Goal: Information Seeking & Learning: Learn about a topic

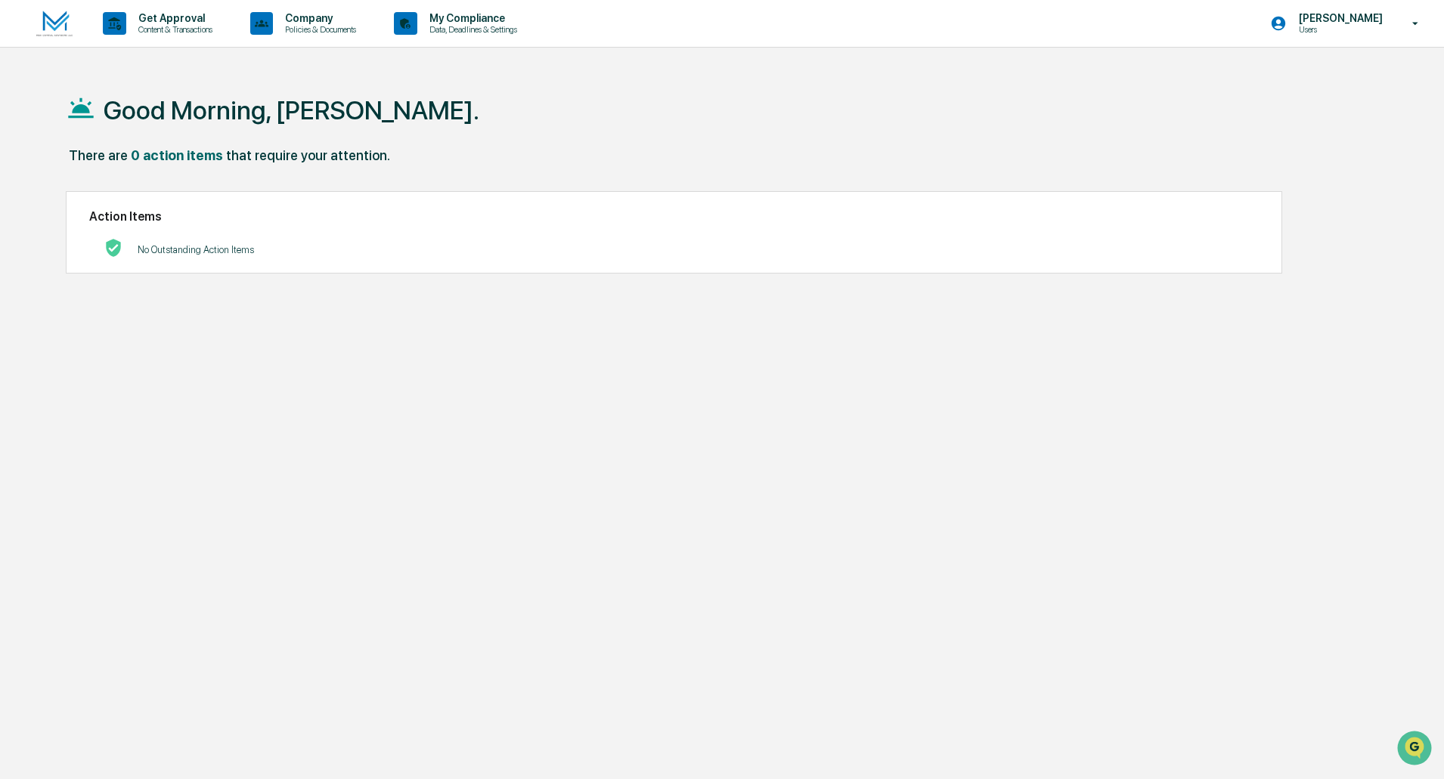
click at [1337, 26] on p "Users" at bounding box center [1339, 29] width 104 height 11
click at [1317, 73] on li "Switch to Admin view..." at bounding box center [1334, 77] width 212 height 28
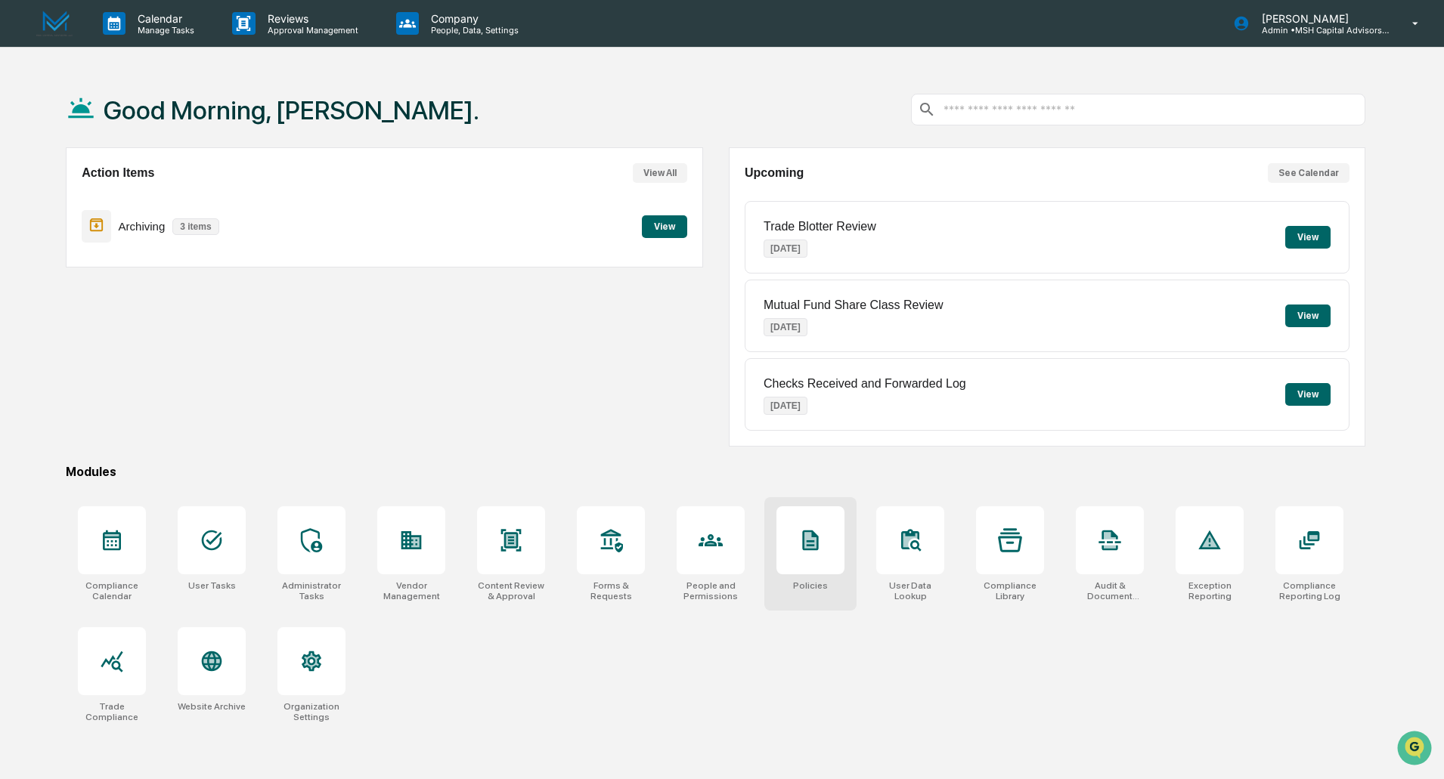
click at [793, 547] on div at bounding box center [810, 540] width 68 height 68
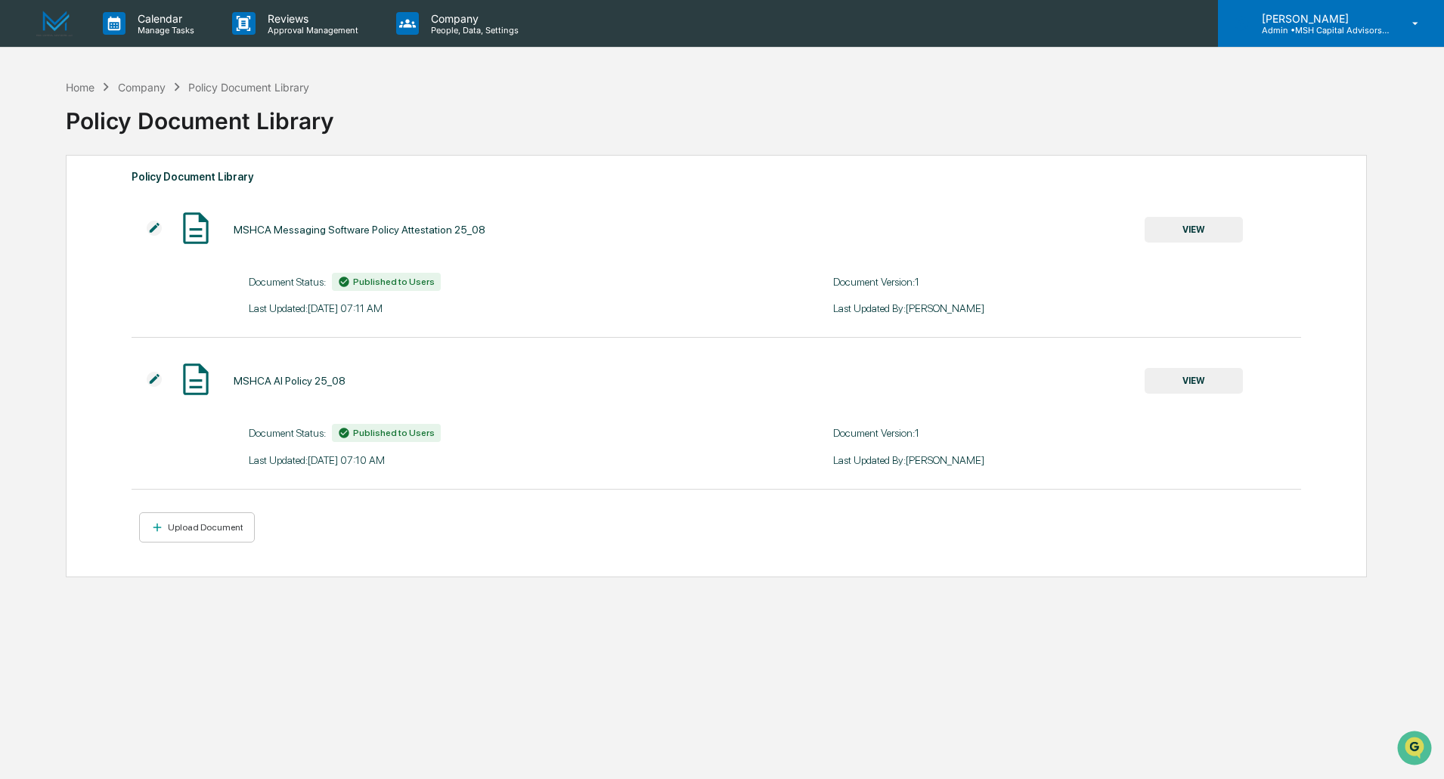
click at [1302, 23] on p "[PERSON_NAME]" at bounding box center [1320, 18] width 141 height 13
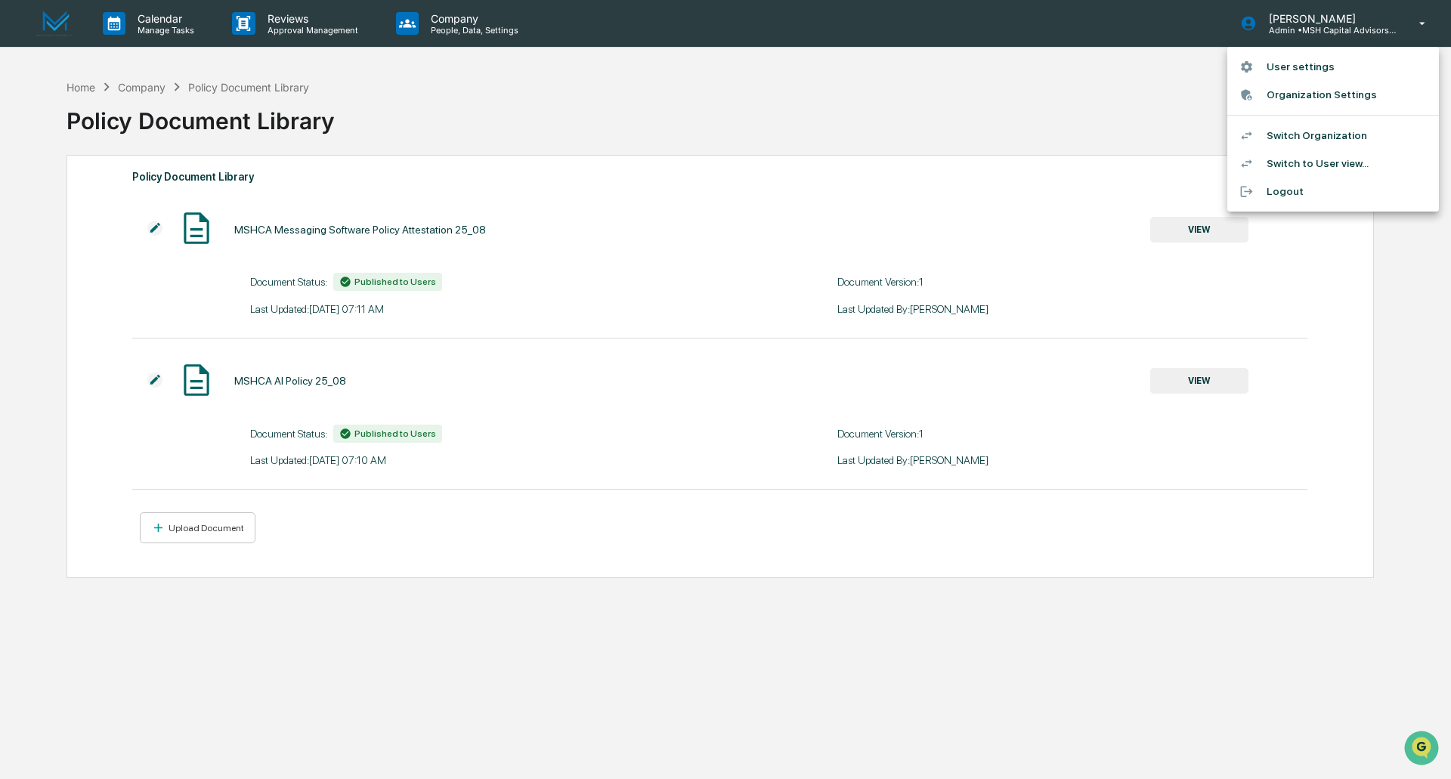
click at [1298, 160] on li "Switch to User view..." at bounding box center [1334, 164] width 212 height 28
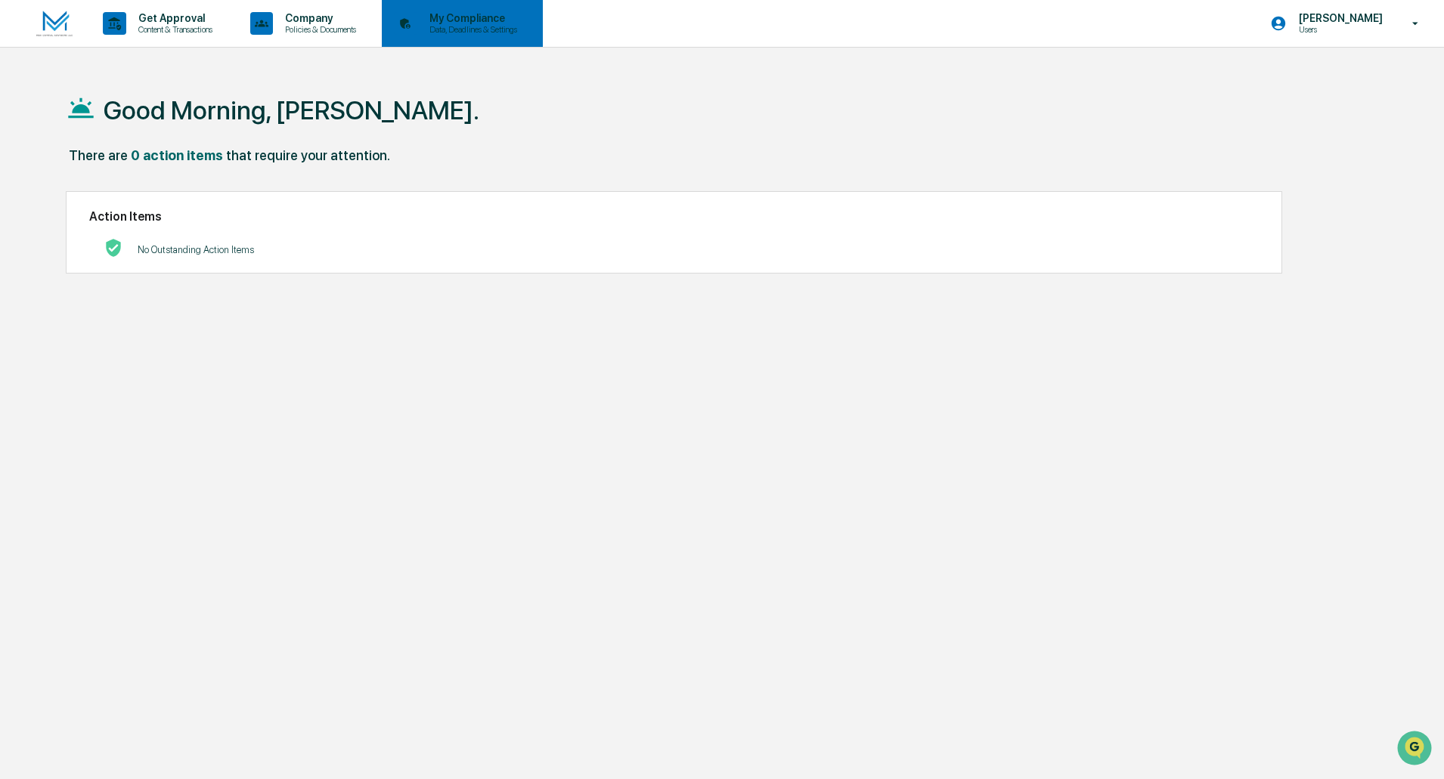
click at [484, 24] on p "Data, Deadlines & Settings" at bounding box center [470, 29] width 107 height 11
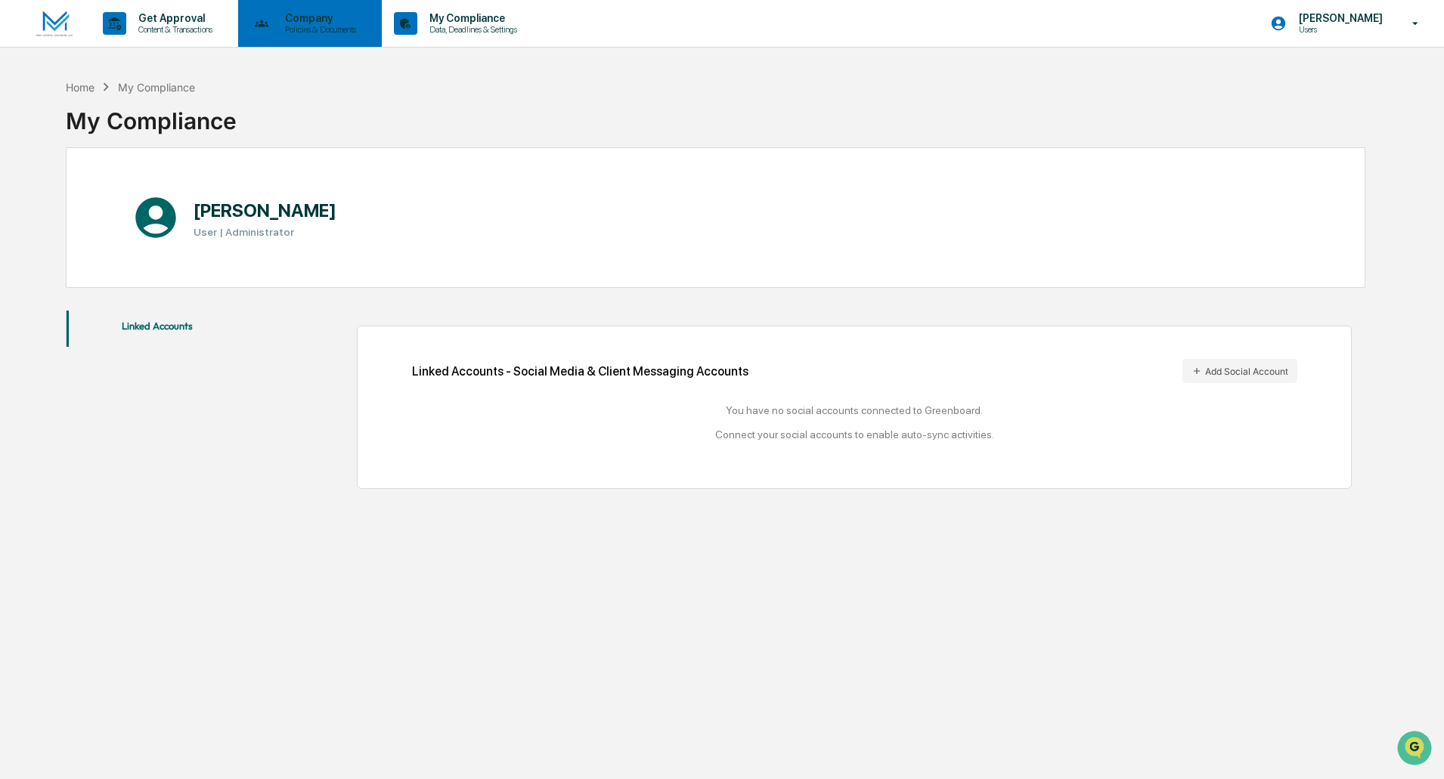
click at [305, 17] on p "Company" at bounding box center [318, 18] width 91 height 12
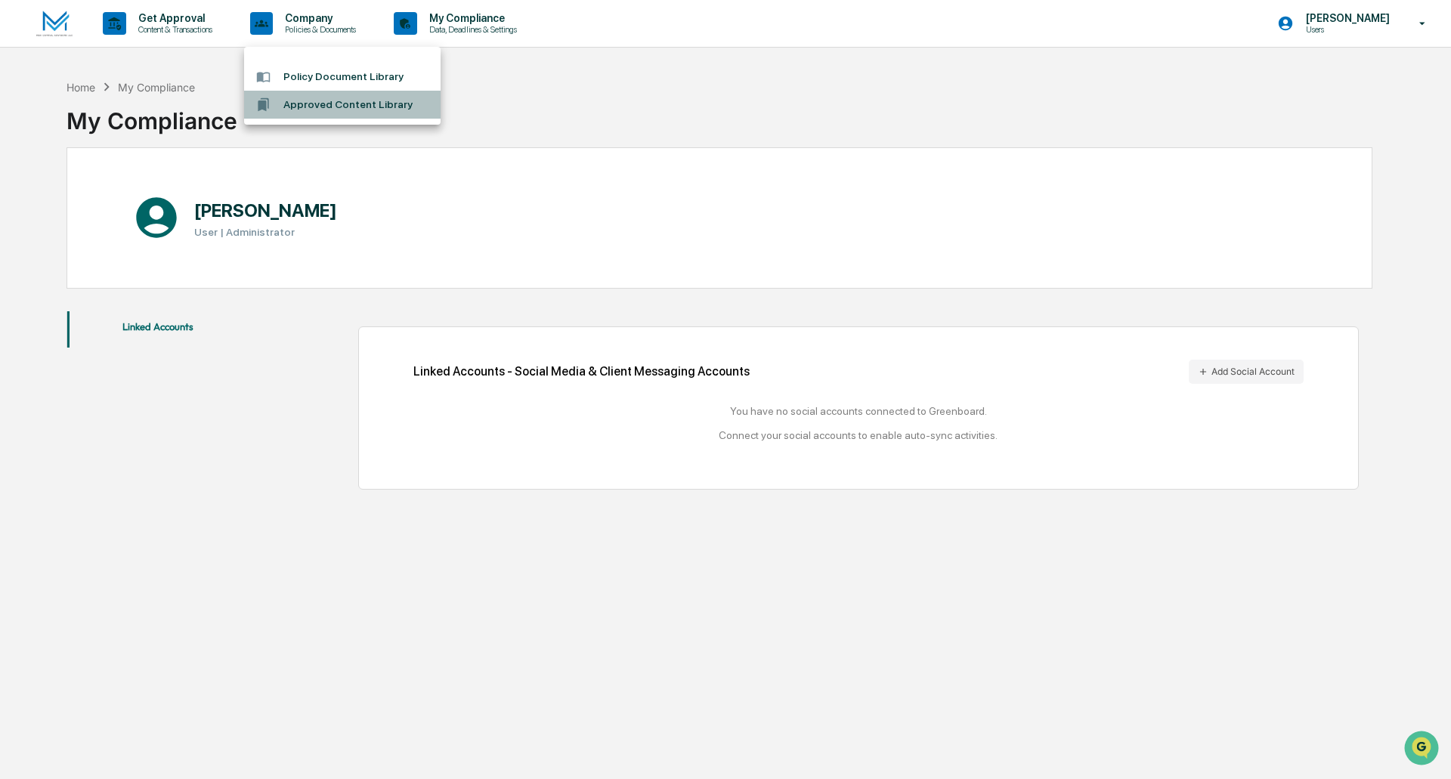
click at [317, 102] on li "Approved Content Library" at bounding box center [342, 105] width 197 height 28
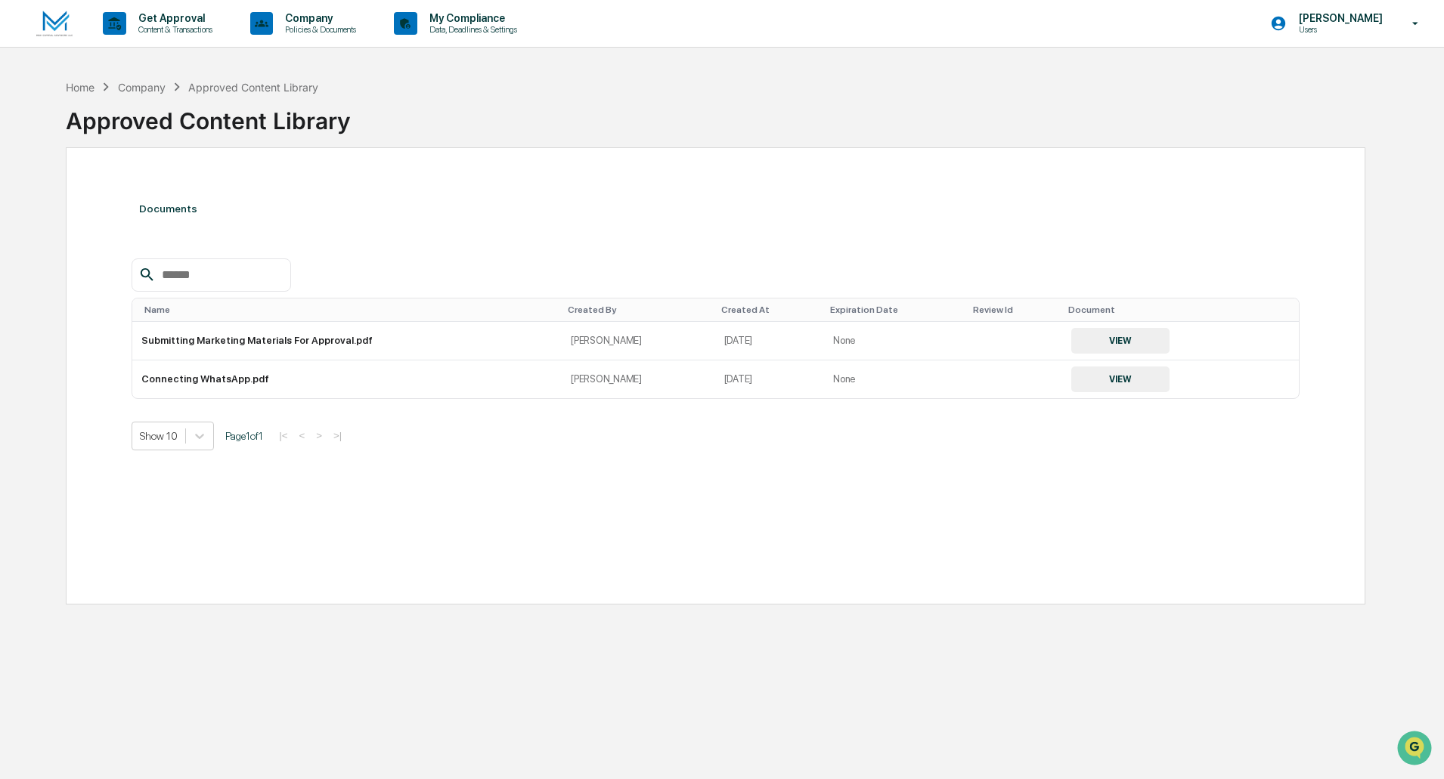
drag, startPoint x: 448, startPoint y: 550, endPoint x: 475, endPoint y: 578, distance: 38.5
click at [448, 550] on div "Documents Name Created By Created At Expiration Date Review Id Document Submitt…" at bounding box center [715, 375] width 1299 height 457
click at [754, 73] on div "Home Company Approved Content Library Approved Content Library" at bounding box center [715, 110] width 1299 height 76
click at [1098, 376] on button "VIEW" at bounding box center [1120, 380] width 98 height 26
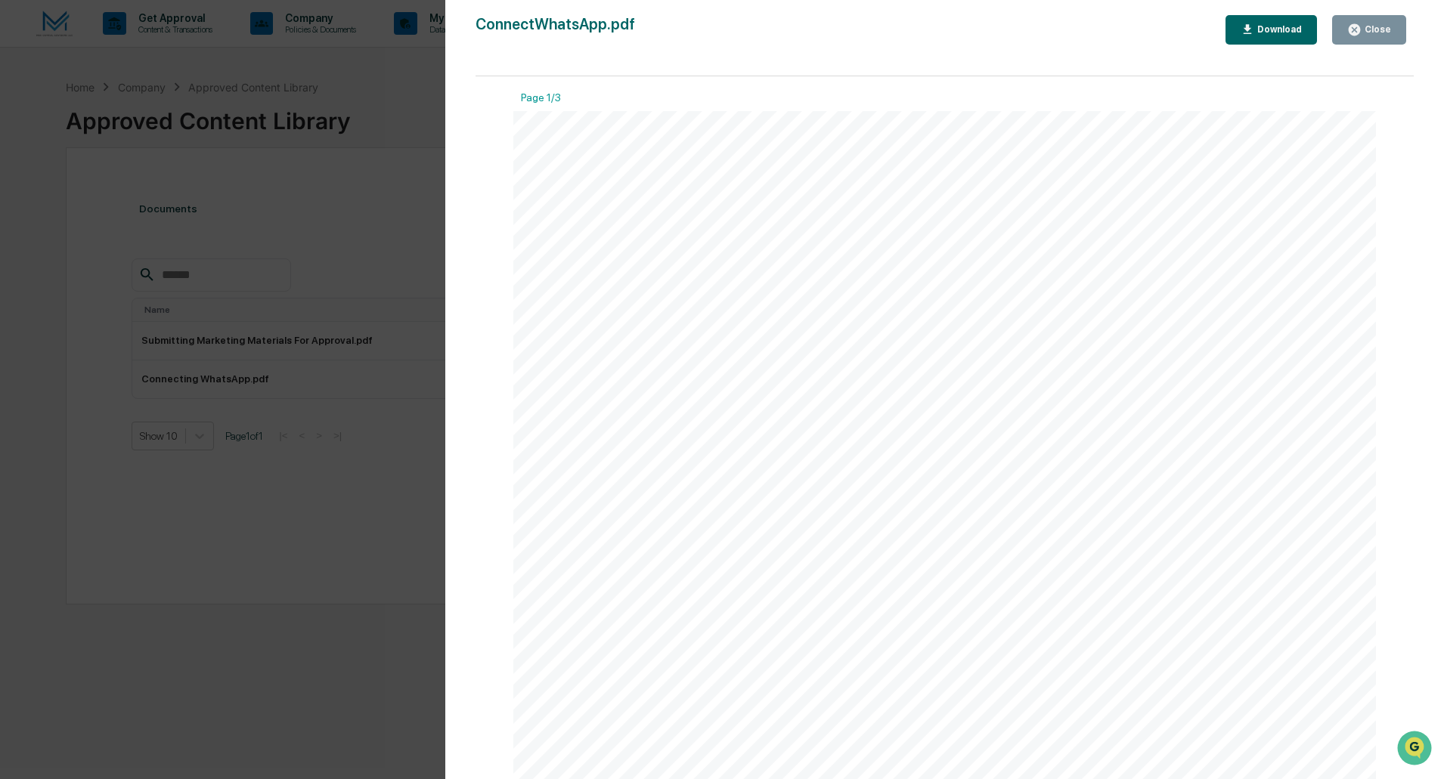
click at [1386, 33] on div "Close" at bounding box center [1375, 29] width 29 height 11
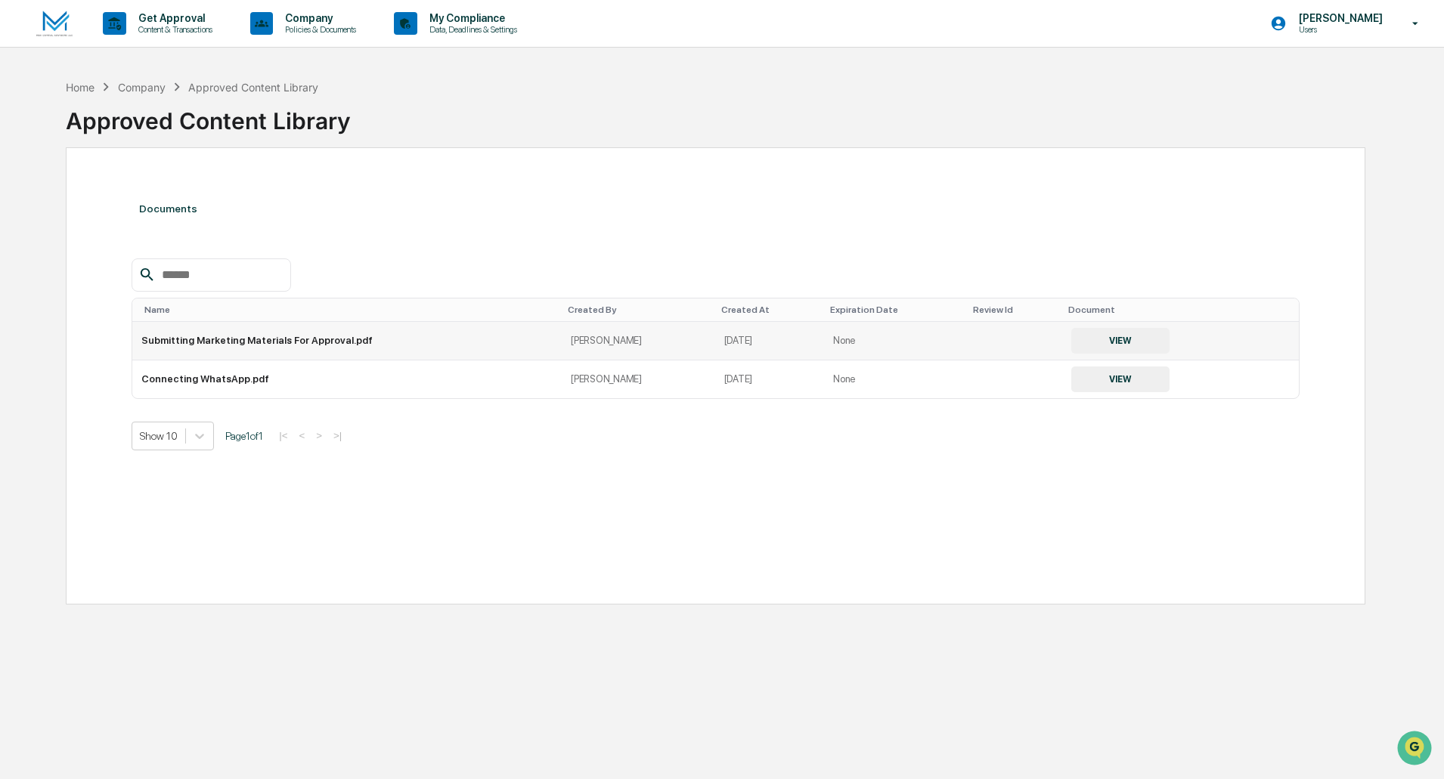
click at [1119, 338] on button "VIEW" at bounding box center [1120, 341] width 98 height 26
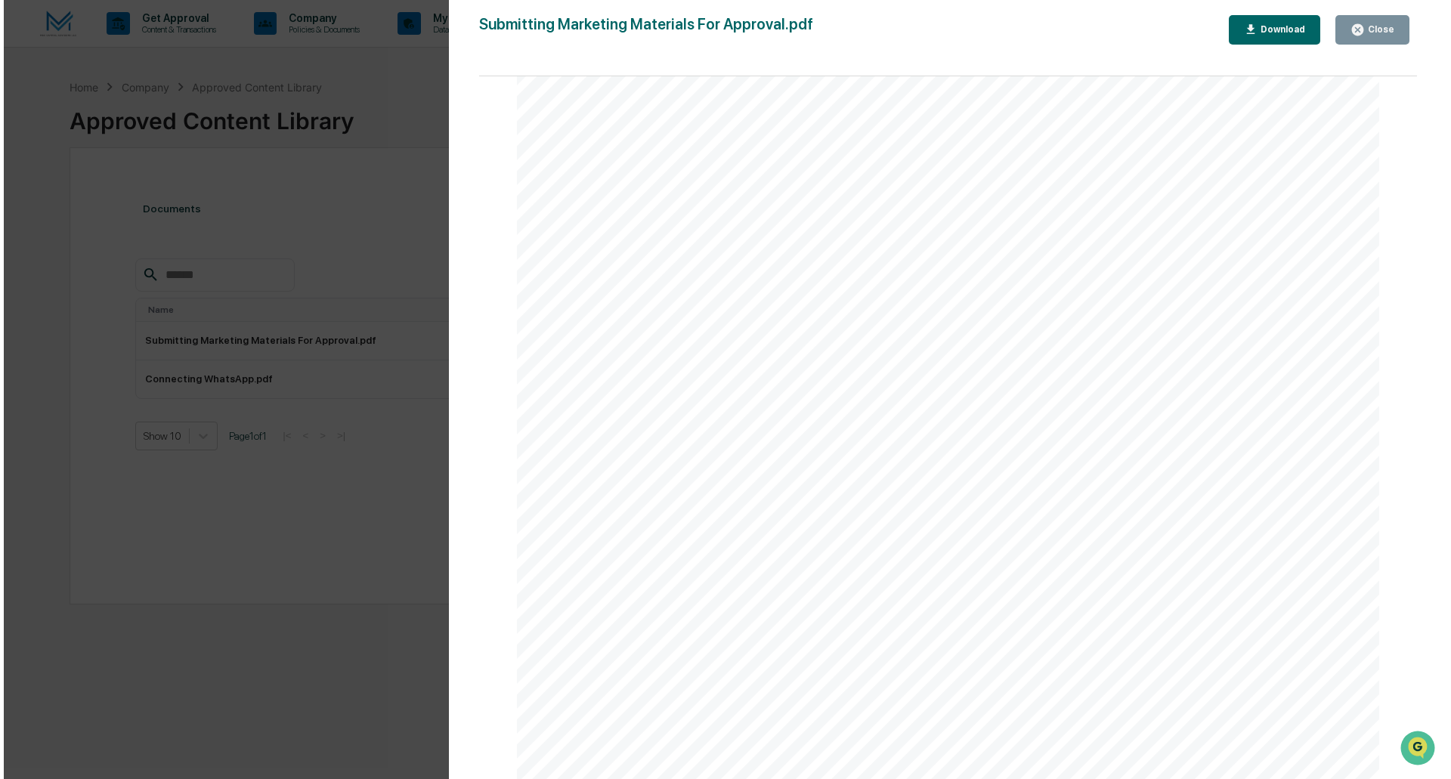
scroll to position [5632, 0]
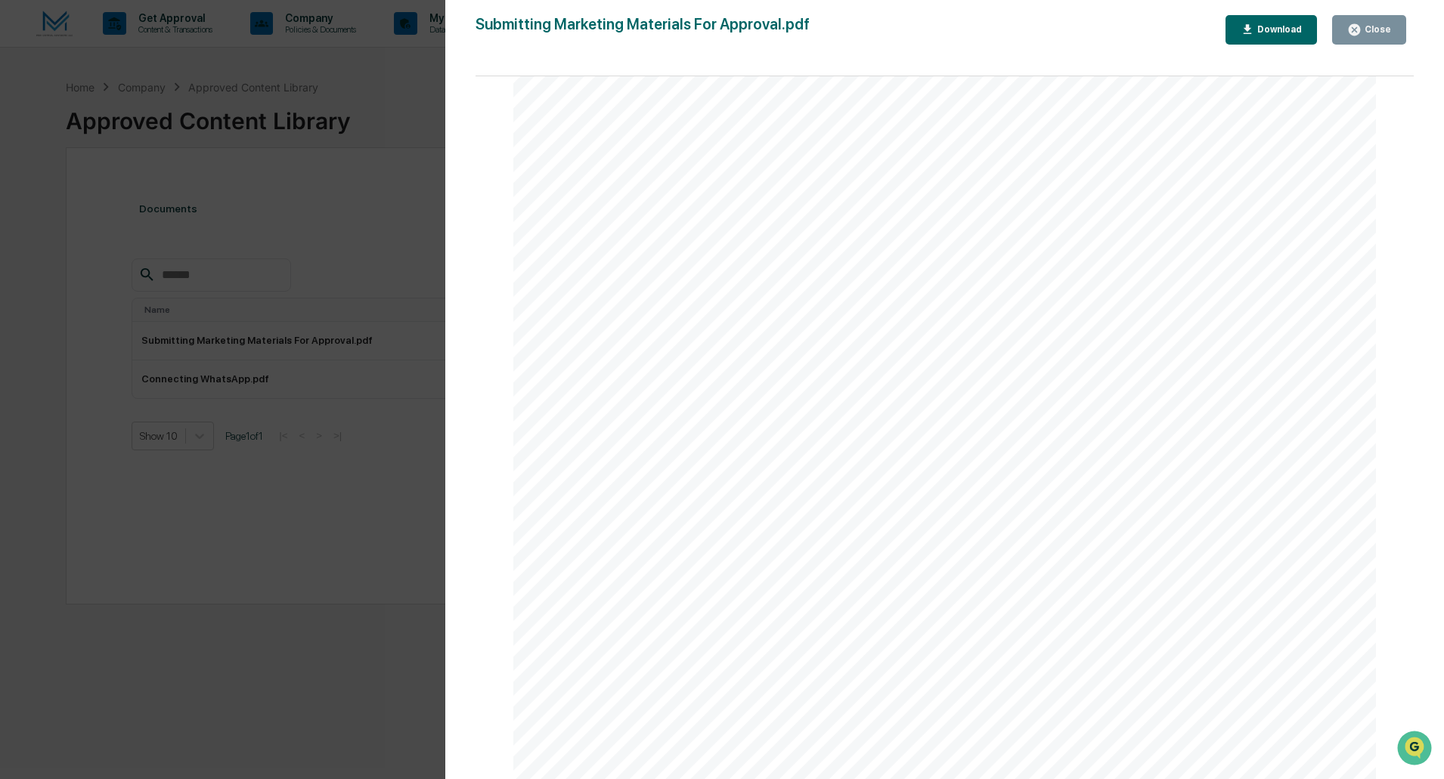
click at [1387, 30] on div "Close" at bounding box center [1375, 29] width 29 height 11
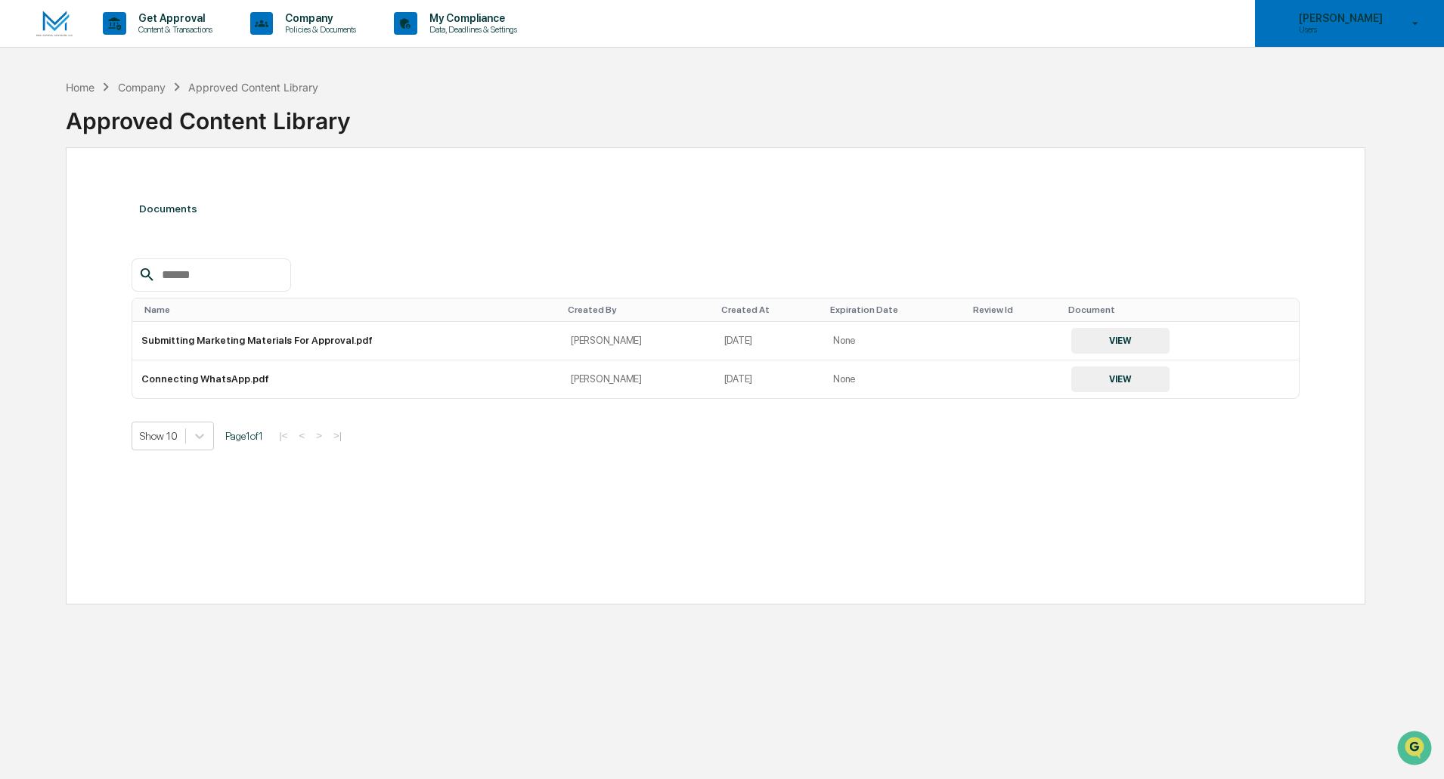
click at [1335, 33] on p "Users" at bounding box center [1339, 29] width 104 height 11
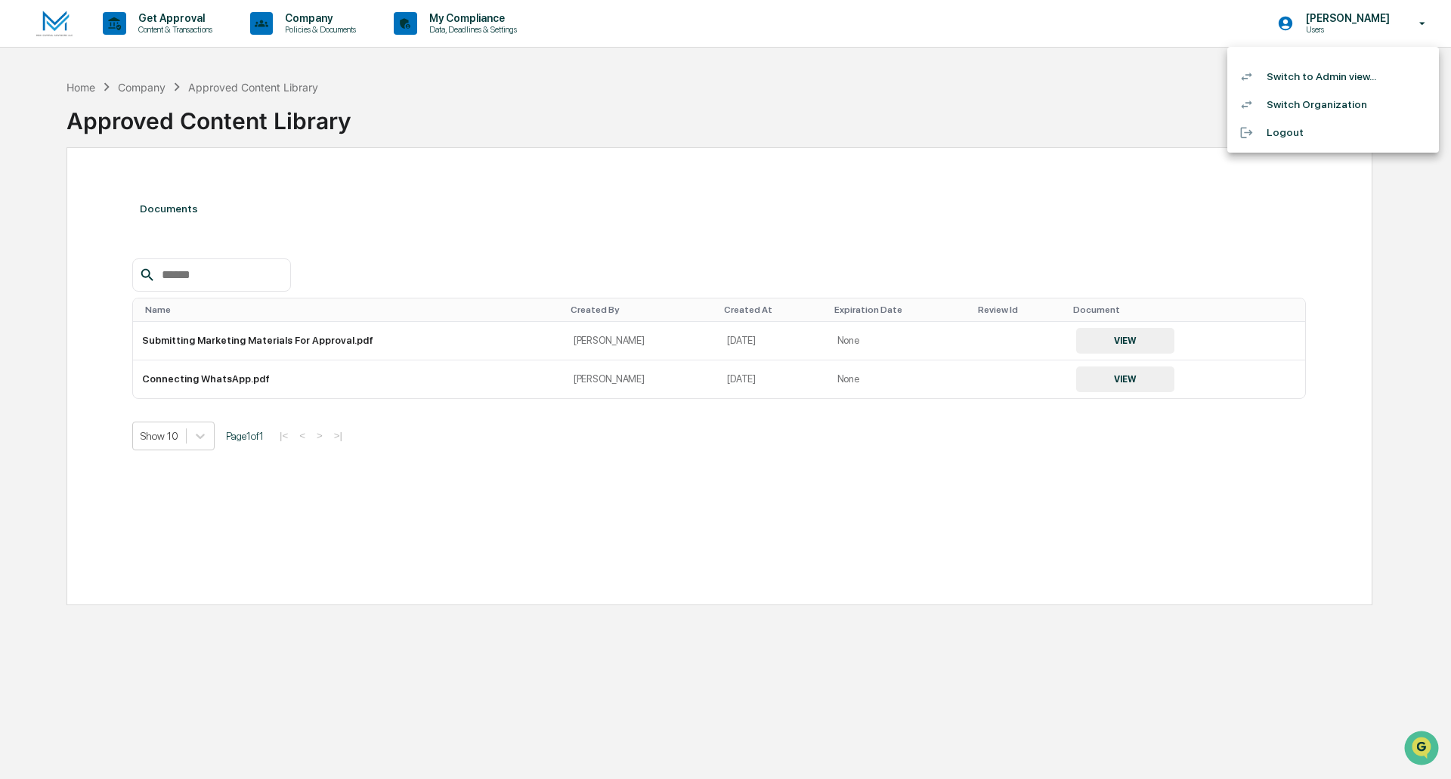
click at [1285, 101] on li "Switch Organization" at bounding box center [1334, 105] width 212 height 28
